Goal: Task Accomplishment & Management: Use online tool/utility

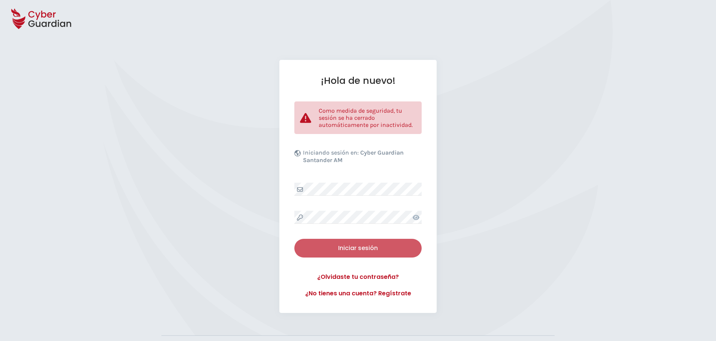
click at [349, 250] on div "Iniciar sesión" at bounding box center [358, 248] width 116 height 9
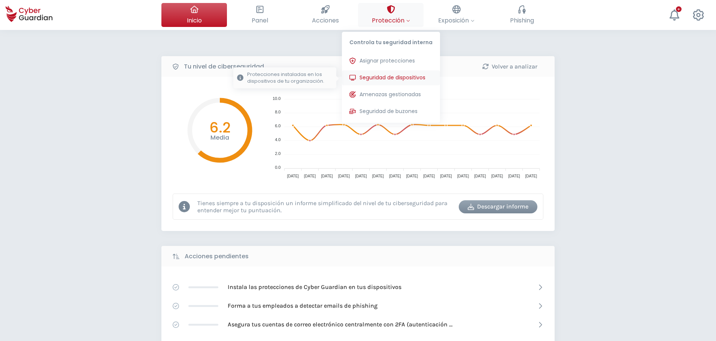
click at [376, 80] on span "Seguridad de dispositivos" at bounding box center [393, 78] width 66 height 8
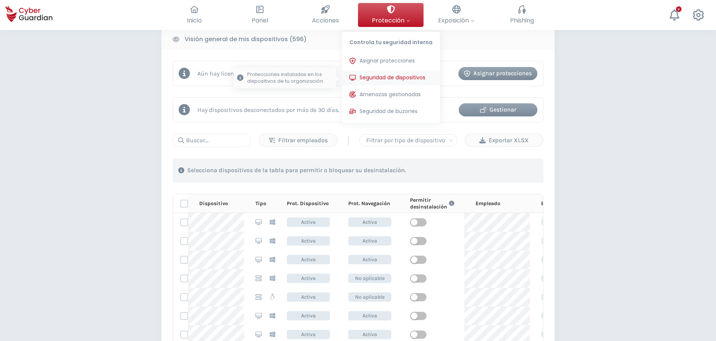
scroll to position [308, 0]
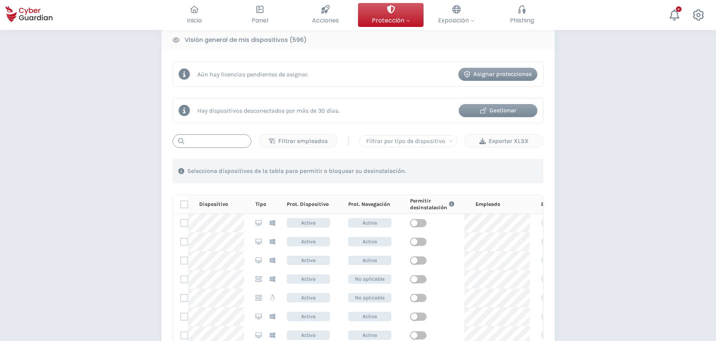
click at [210, 144] on input "text" at bounding box center [212, 141] width 79 height 13
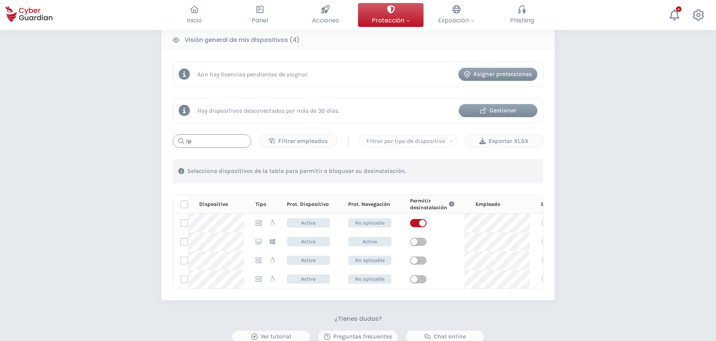
type input "i"
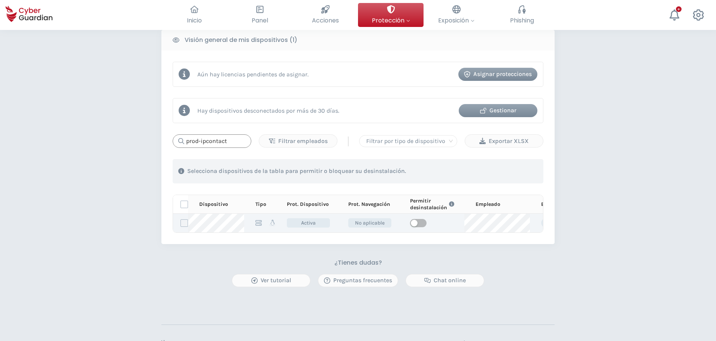
type input "prod-ipcontact"
click at [182, 226] on label at bounding box center [184, 223] width 7 height 7
click at [181, 226] on input "checkbox" at bounding box center [181, 223] width 0 height 7
